Goal: Task Accomplishment & Management: Manage account settings

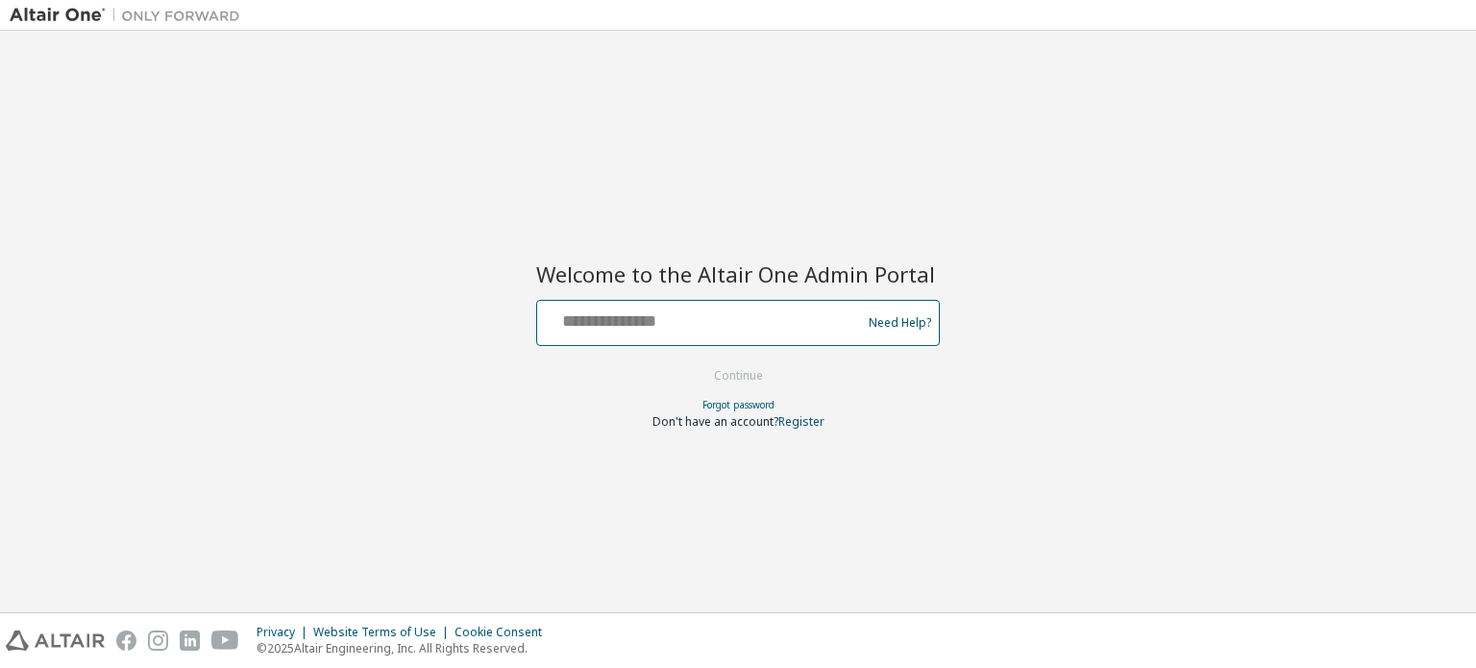
click at [633, 330] on input "text" at bounding box center [702, 319] width 314 height 28
type input "**********"
click at [732, 376] on button "Continue" at bounding box center [738, 375] width 89 height 29
